Goal: Task Accomplishment & Management: Manage account settings

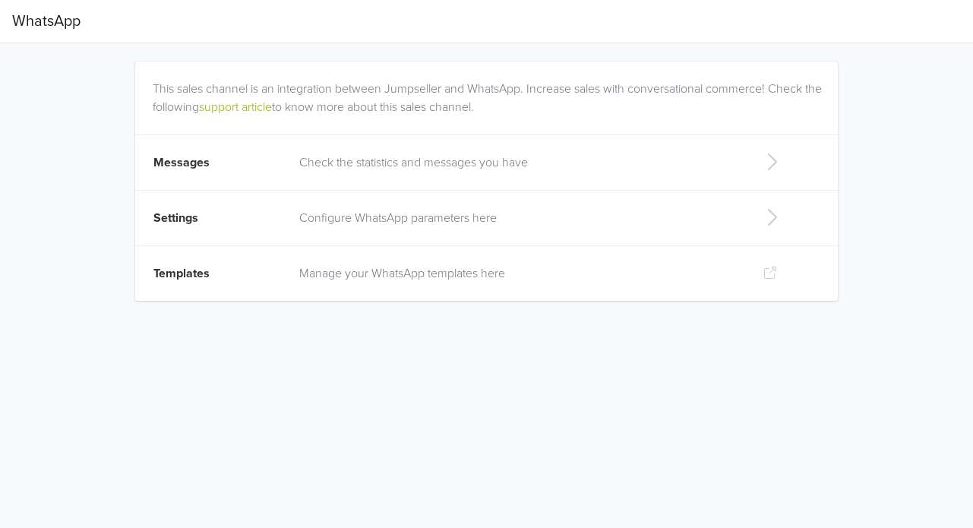
click at [183, 222] on span "Settings" at bounding box center [175, 217] width 45 height 15
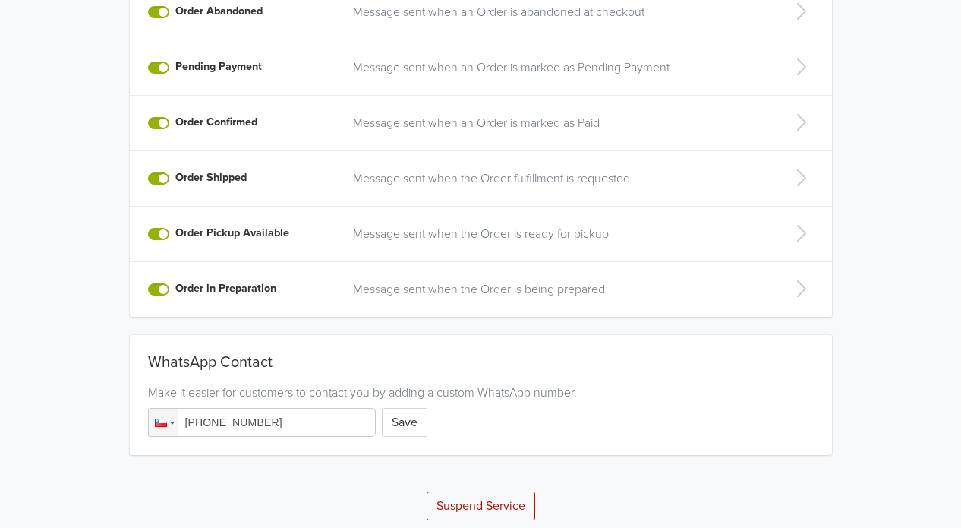
scroll to position [395, 0]
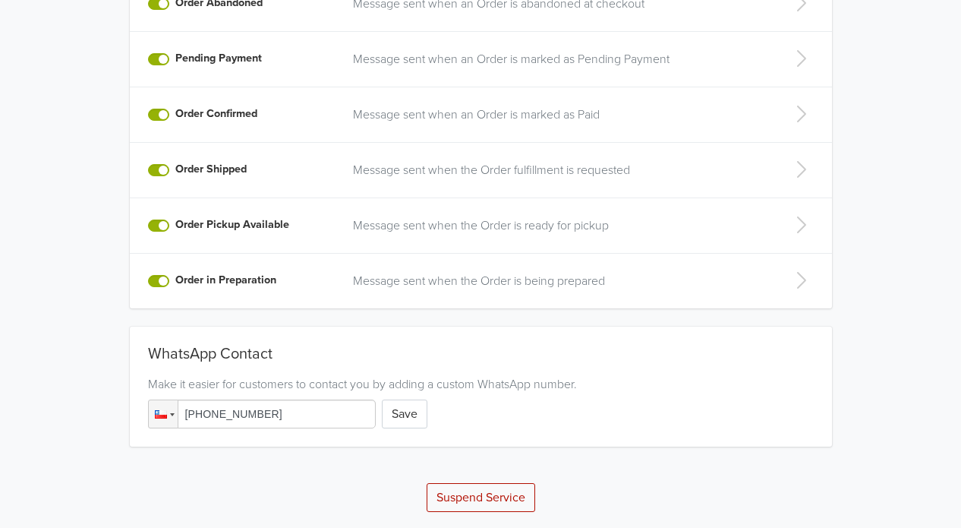
drag, startPoint x: 213, startPoint y: 411, endPoint x: 246, endPoint y: 411, distance: 32.7
click at [246, 411] on input "[PHONE_NUMBER]" at bounding box center [262, 413] width 228 height 29
click at [282, 408] on input "[PHONE_NUMBER]" at bounding box center [262, 413] width 228 height 29
click at [240, 413] on input "[PHONE_NUMBER]" at bounding box center [262, 413] width 228 height 29
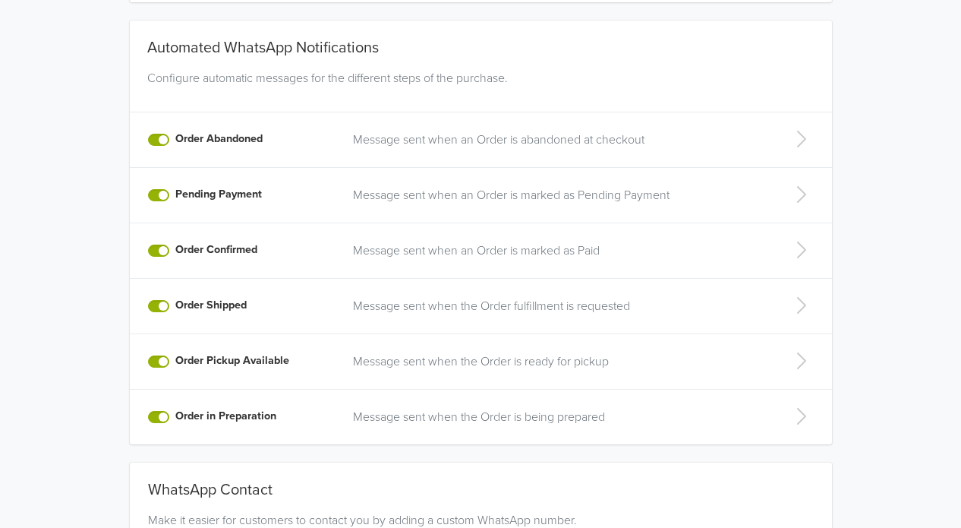
scroll to position [167, 0]
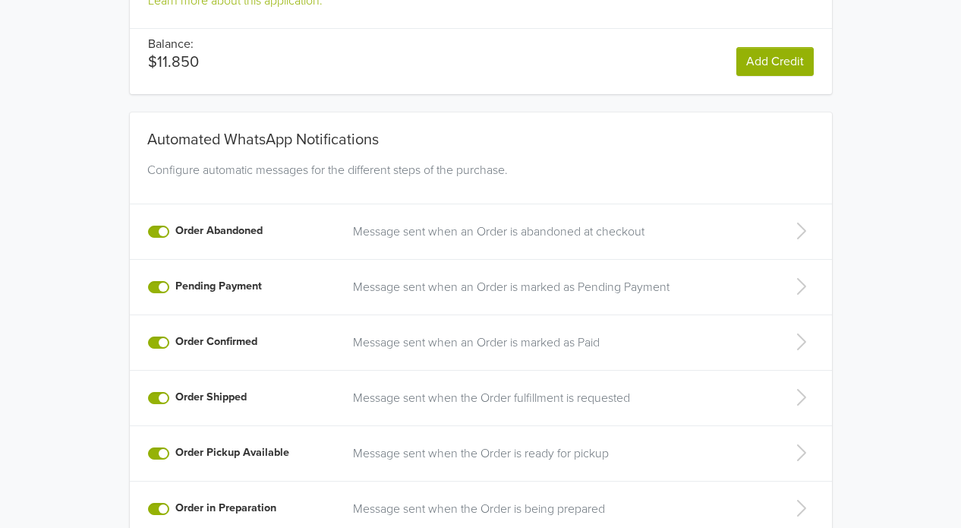
click at [799, 345] on icon at bounding box center [801, 342] width 30 height 24
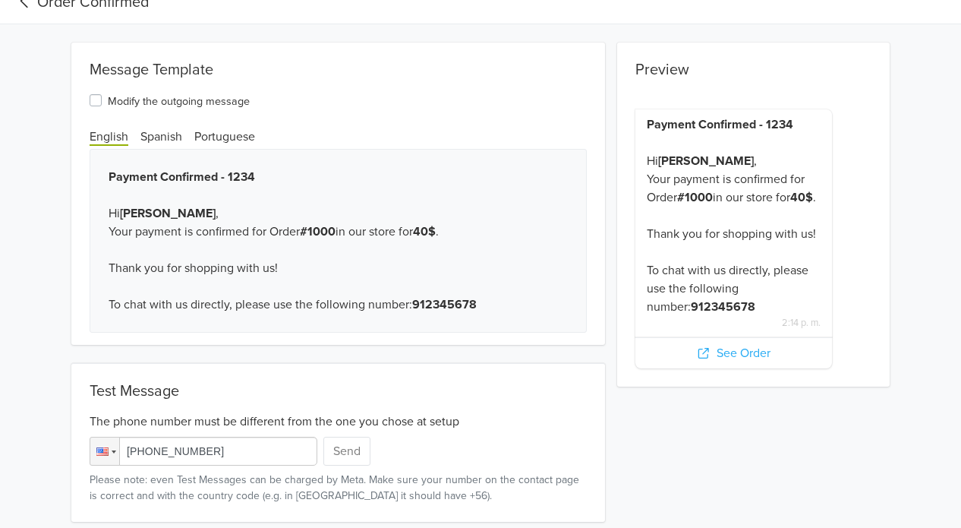
scroll to position [18, 0]
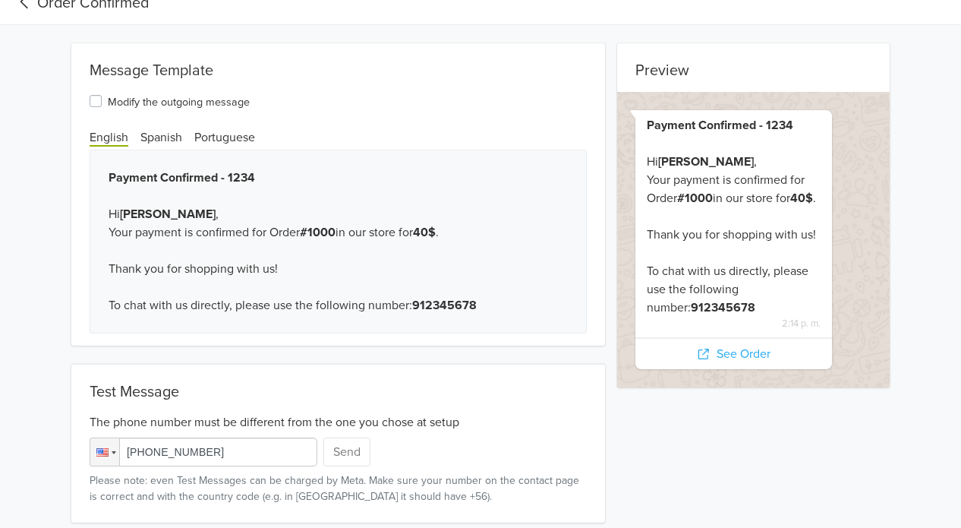
click at [276, 442] on input "[PHONE_NUMBER]" at bounding box center [204, 451] width 228 height 29
click at [103, 453] on div at bounding box center [102, 452] width 12 height 8
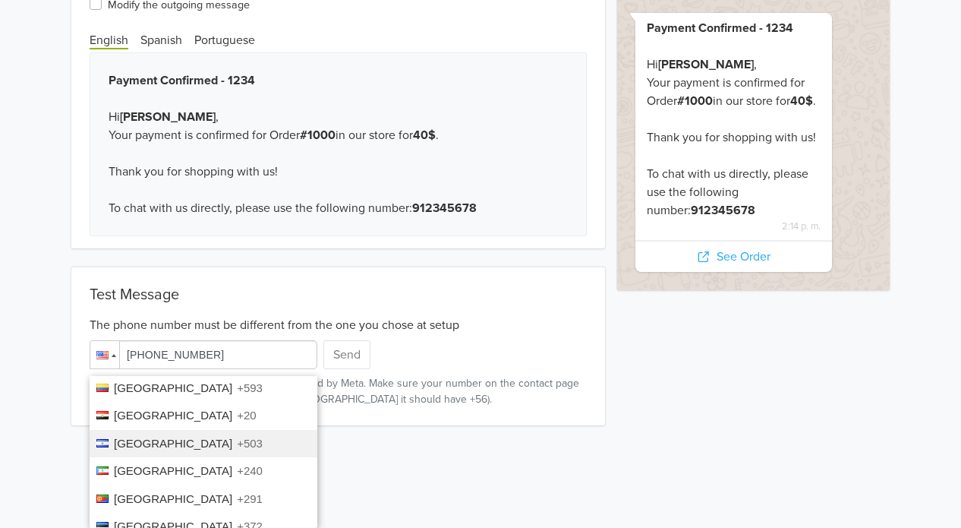
scroll to position [908, 0]
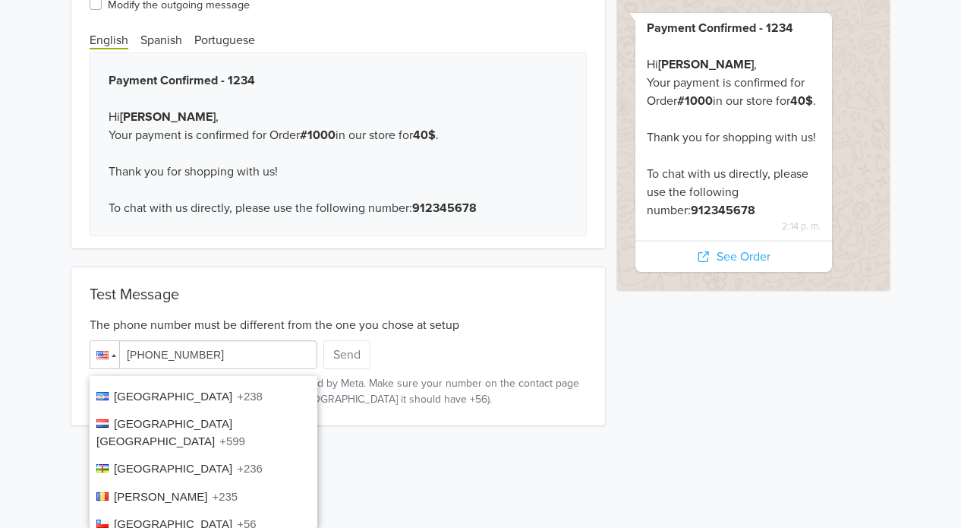
click at [33, 288] on div "Preview Payment Confirmed - 1234 Hi [PERSON_NAME] , Your payment is confirmed f…" at bounding box center [480, 185] width 961 height 479
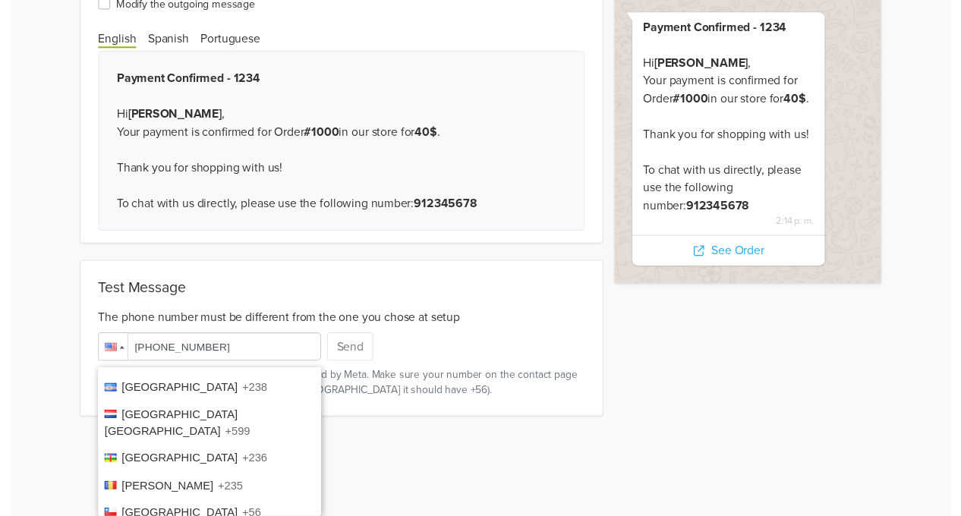
scroll to position [18, 0]
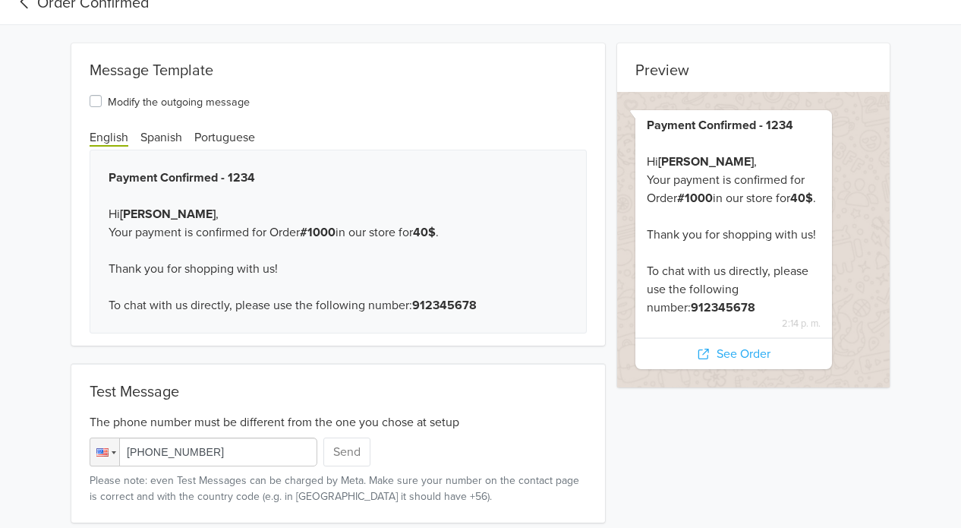
drag, startPoint x: -27, startPoint y: 443, endPoint x: -97, endPoint y: 427, distance: 72.2
click at [0, 427] on html "Order Confirmed Preview Payment Confirmed - 1234 Hi [PERSON_NAME] , Your paymen…" at bounding box center [480, 255] width 961 height 547
type input "[PHONE_NUMBER]"
click at [355, 456] on button "Send" at bounding box center [346, 451] width 47 height 29
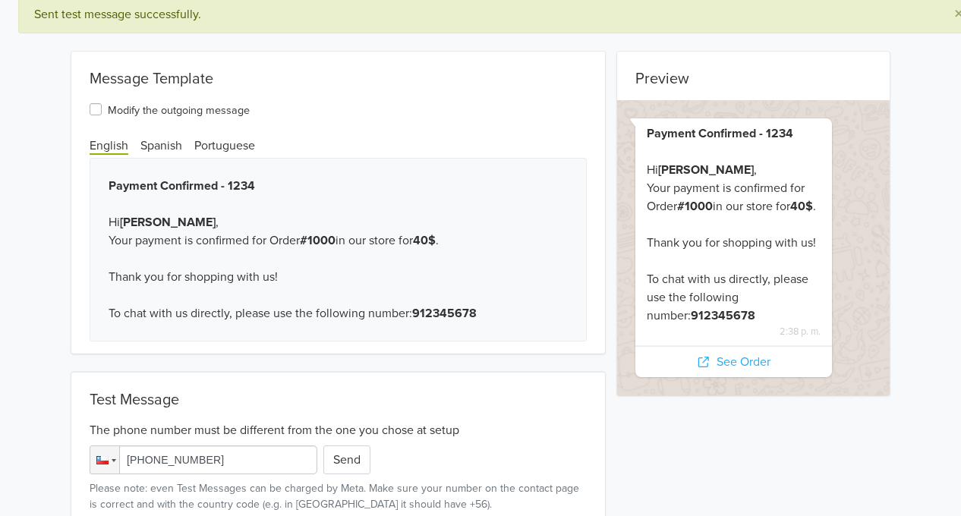
scroll to position [86, 0]
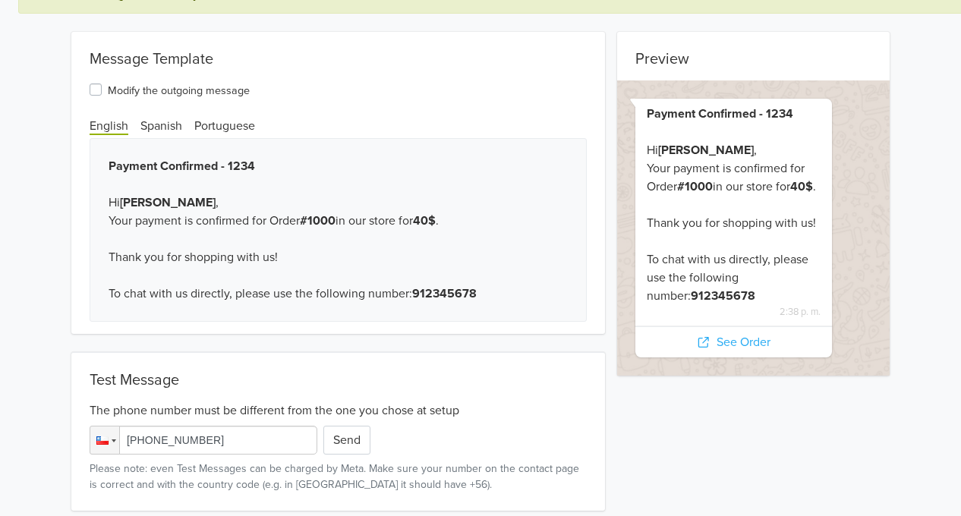
click at [155, 442] on input "[PHONE_NUMBER]" at bounding box center [204, 440] width 228 height 29
click at [342, 437] on button "Send" at bounding box center [346, 440] width 47 height 29
click at [352, 437] on button "Send" at bounding box center [346, 440] width 47 height 29
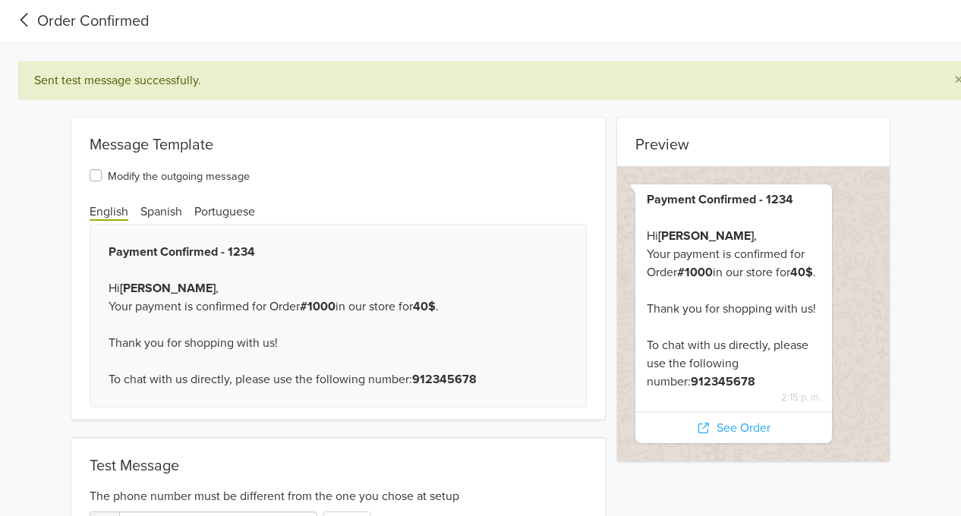
scroll to position [0, 0]
click at [162, 215] on span "Spanish" at bounding box center [161, 212] width 42 height 17
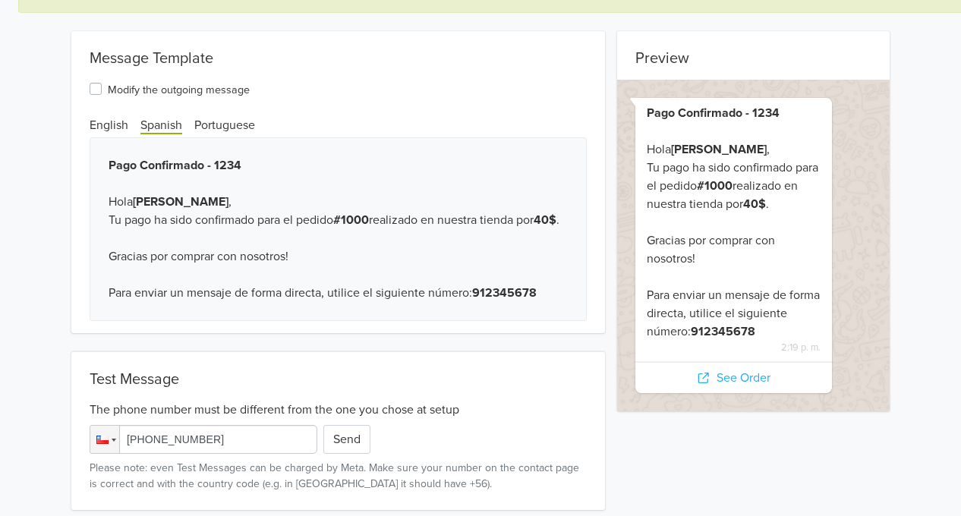
scroll to position [104, 0]
click at [342, 440] on button "Send" at bounding box center [346, 439] width 47 height 29
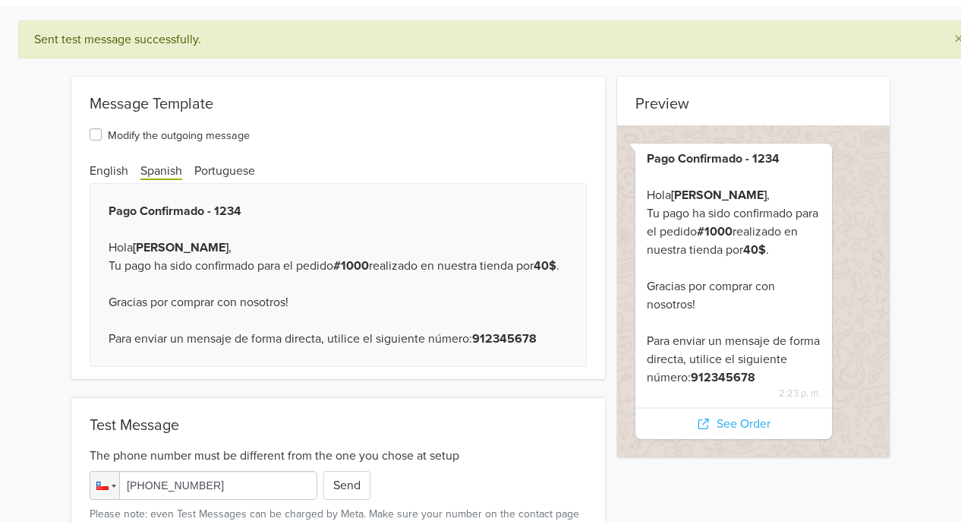
scroll to position [0, 0]
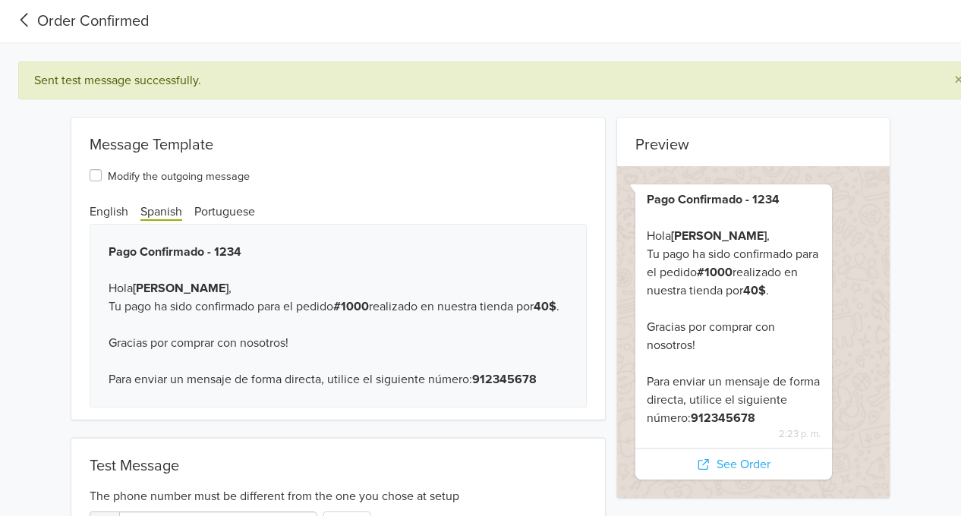
click at [11, 14] on nav "Order Confirmed" at bounding box center [480, 21] width 961 height 43
click at [31, 27] on icon at bounding box center [24, 20] width 25 height 21
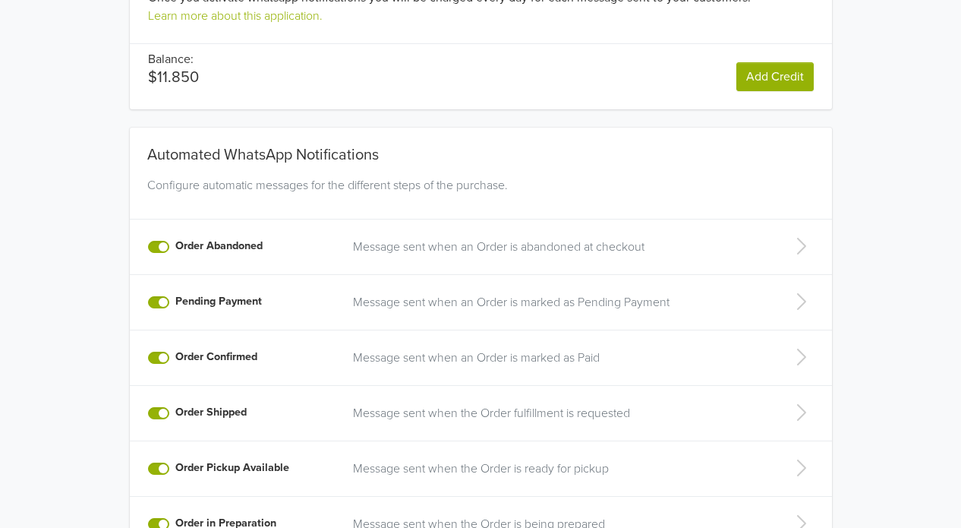
scroll to position [395, 0]
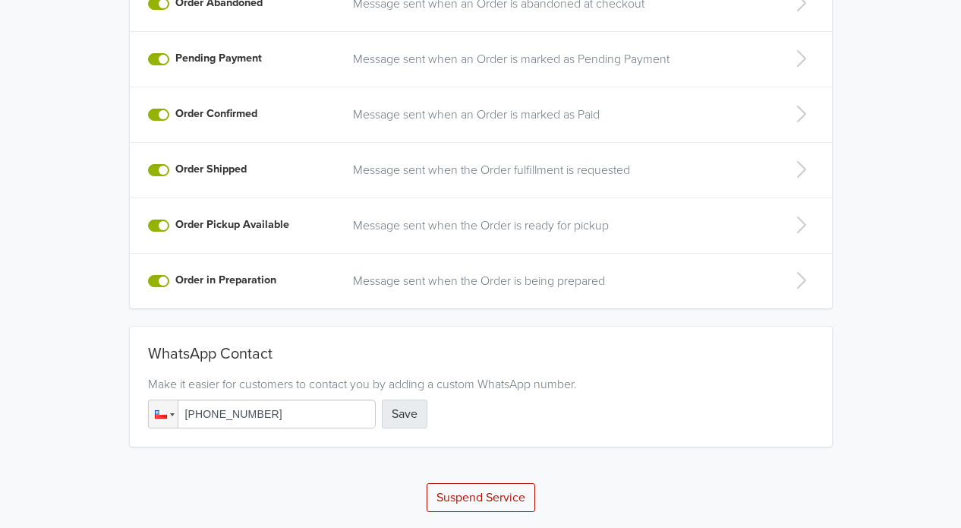
click at [395, 405] on button "Save" at bounding box center [405, 413] width 46 height 29
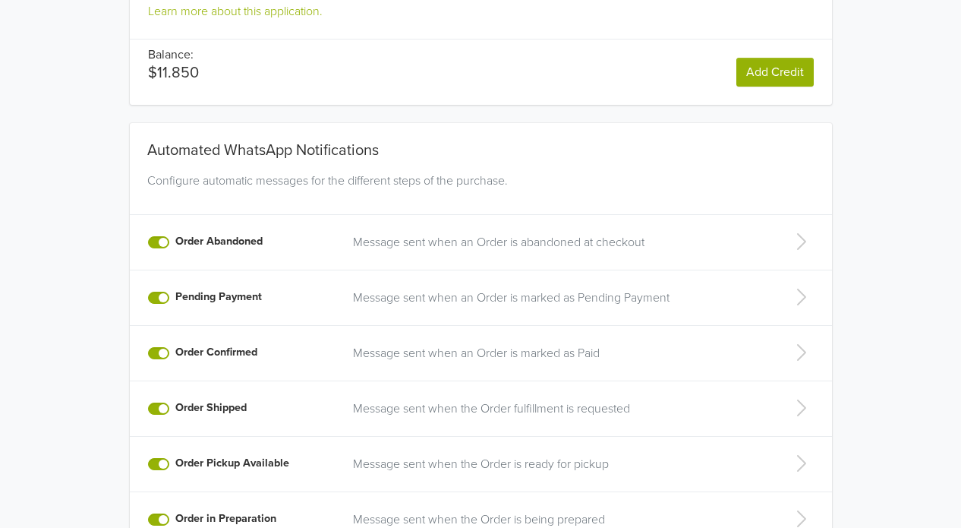
scroll to position [304, 0]
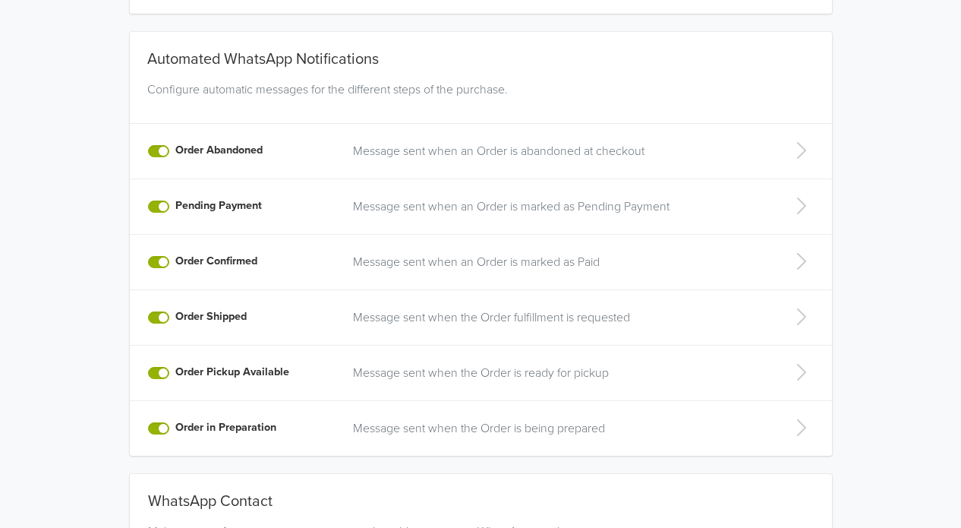
click at [810, 151] on icon at bounding box center [801, 150] width 30 height 24
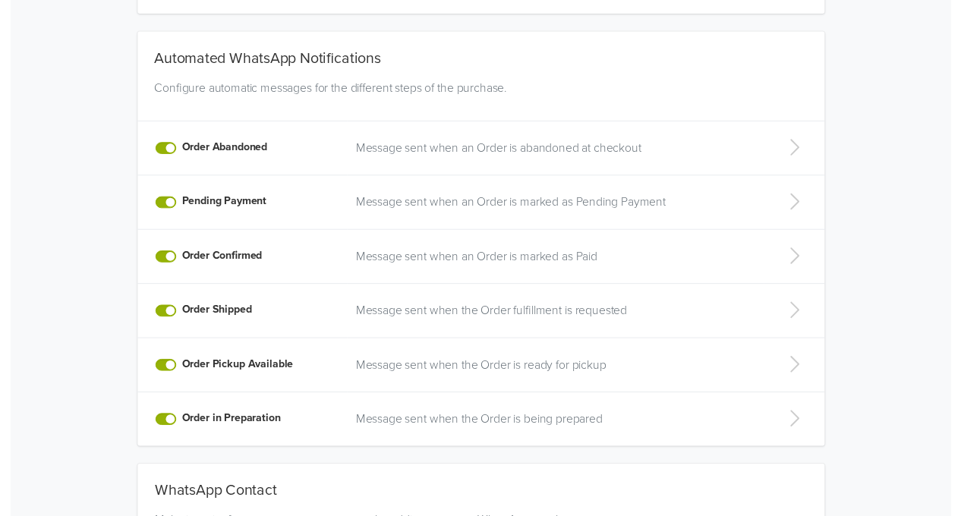
scroll to position [104, 0]
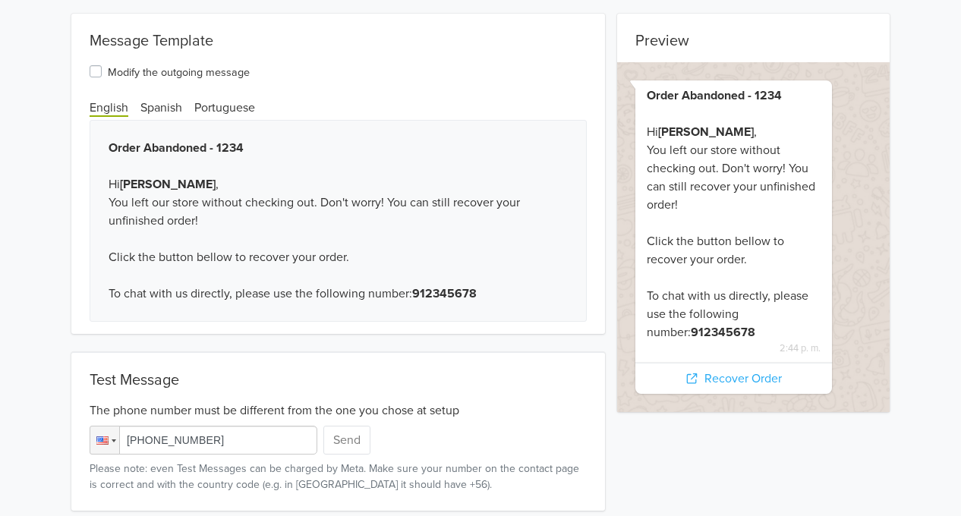
drag, startPoint x: 273, startPoint y: 440, endPoint x: -96, endPoint y: 383, distance: 373.4
click at [0, 383] on html "Order Abandoned Setting saved successfully × Preview Order Abandoned - 1234 Hi …" at bounding box center [480, 206] width 961 height 621
click at [132, 440] on input "[PHONE_NUMBER]" at bounding box center [204, 440] width 228 height 29
type input "[PHONE_NUMBER]"
click at [347, 443] on button "Send" at bounding box center [346, 440] width 47 height 29
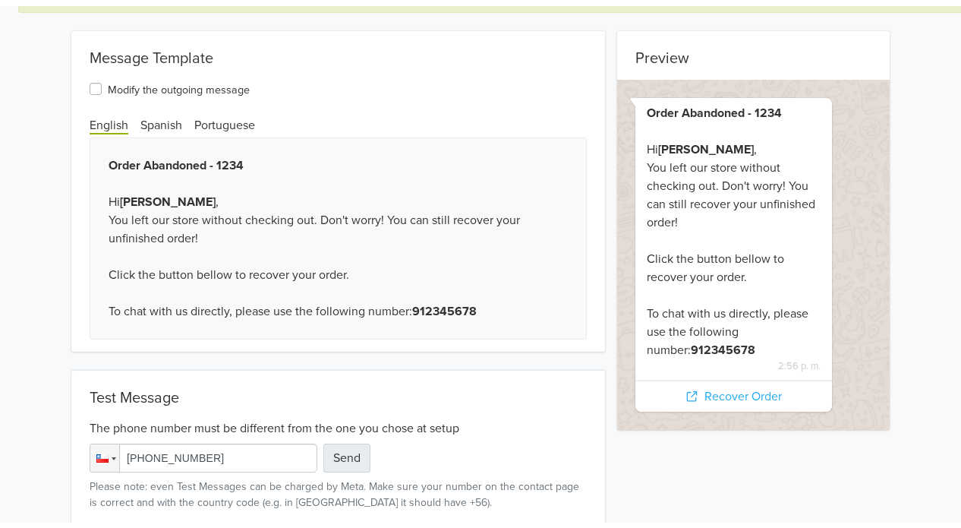
scroll to position [0, 0]
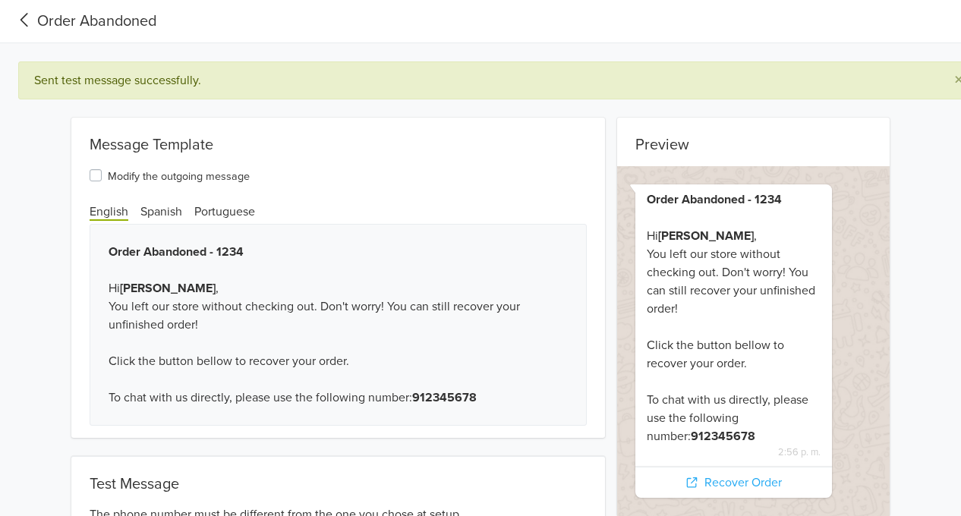
click at [31, 19] on icon at bounding box center [24, 20] width 25 height 21
